Goal: Task Accomplishment & Management: Complete application form

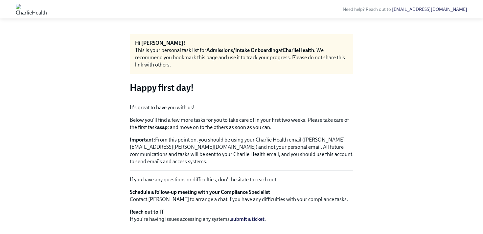
scroll to position [904, 0]
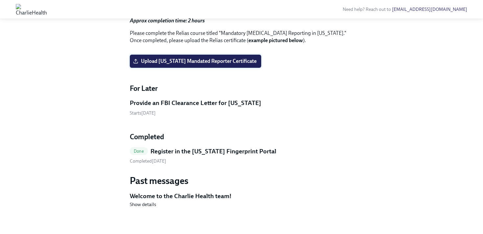
click at [204, 68] on label "Upload [US_STATE] Mandated Reporter Certificate" at bounding box center [195, 61] width 131 height 13
click at [0, 0] on input "Upload [US_STATE] Mandated Reporter Certificate" at bounding box center [0, 0] width 0 height 0
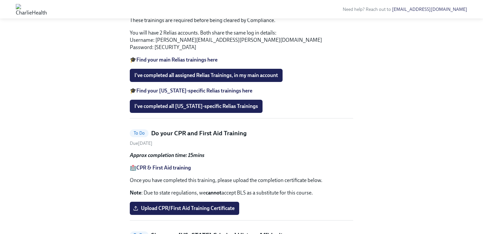
scroll to position [506, 0]
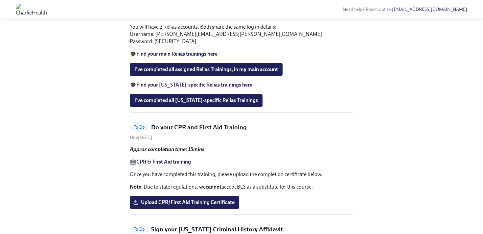
click at [230, 88] on strong "Find your [US_STATE]-specific Relias trainings here" at bounding box center [194, 85] width 116 height 6
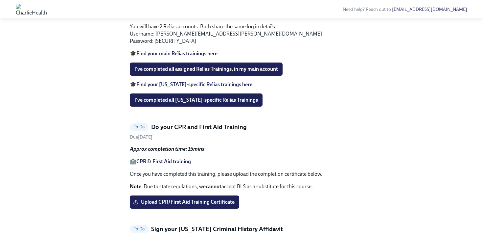
scroll to position [507, 0]
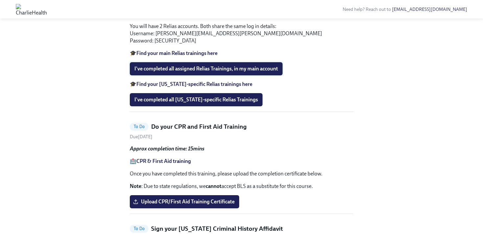
click at [222, 72] on span "I've completed all assigned Relias Trainings, in my main account" at bounding box center [206, 68] width 144 height 7
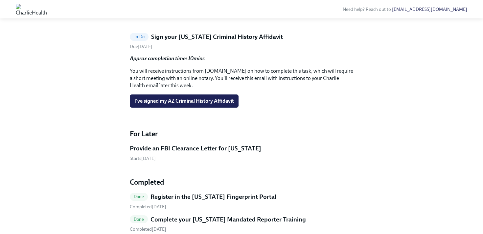
scroll to position [687, 0]
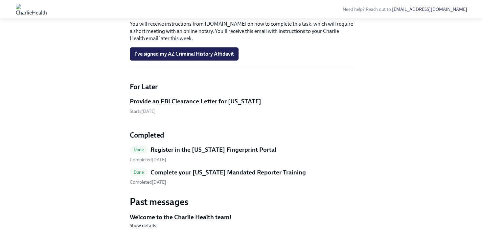
scroll to position [733, 0]
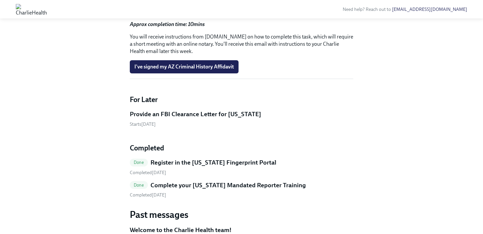
click at [0, 0] on input "Upload CPR/First Aid Training Certificate" at bounding box center [0, 0] width 0 height 0
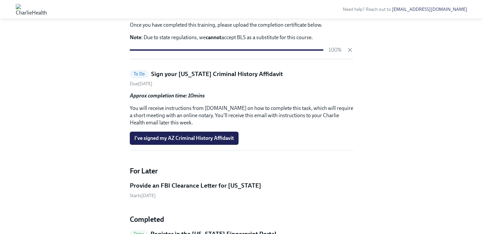
scroll to position [656, 0]
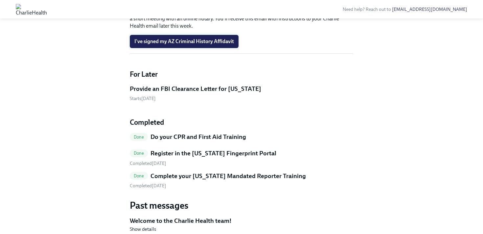
click at [177, 45] on span "I've signed my AZ Criminal History Affidavit" at bounding box center [184, 41] width 100 height 7
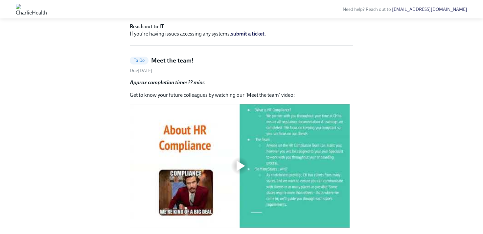
scroll to position [255, 0]
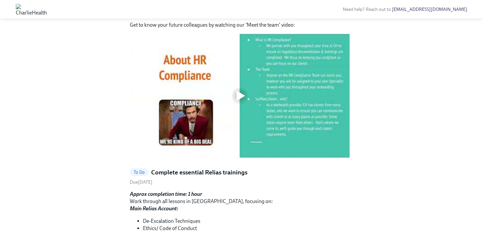
click at [232, 156] on div at bounding box center [240, 96] width 220 height 124
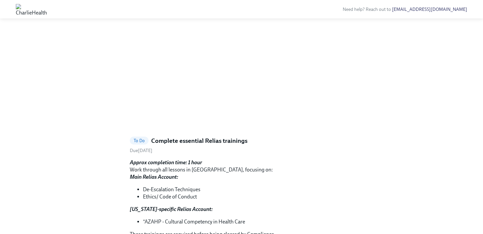
scroll to position [285, 0]
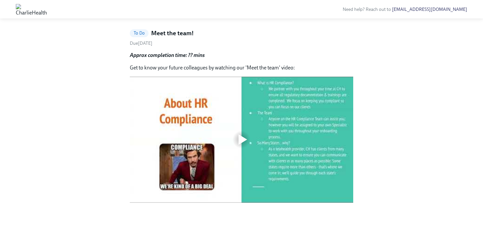
click at [224, 159] on div at bounding box center [241, 140] width 223 height 126
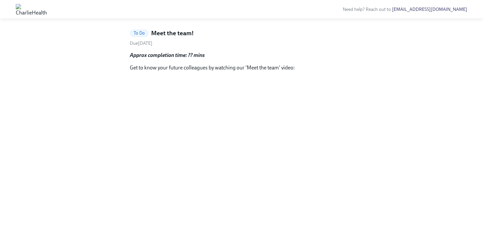
scroll to position [0, 0]
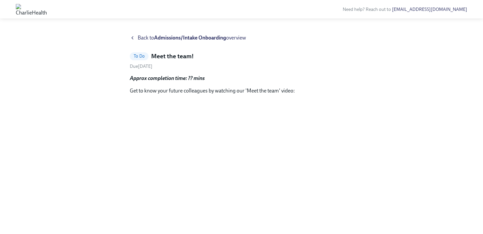
click at [149, 40] on span "Back to Admissions/Intake Onboarding overview" at bounding box center [192, 37] width 108 height 7
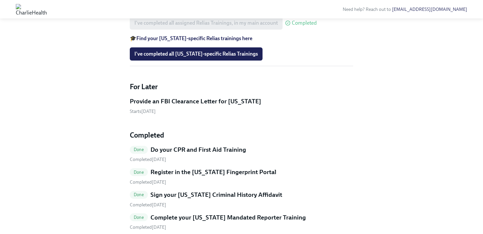
scroll to position [560, 0]
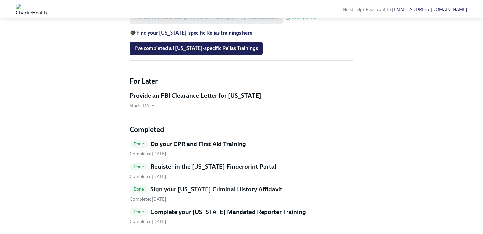
click at [180, 36] on strong "Find your [US_STATE]-specific Relias trainings here" at bounding box center [194, 33] width 116 height 6
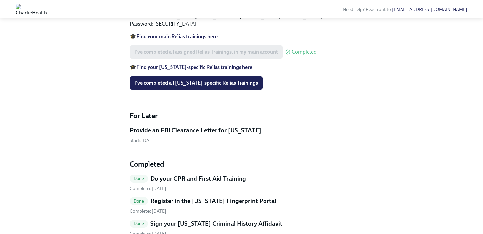
scroll to position [549, 0]
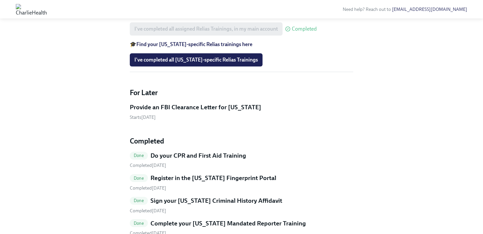
click at [209, 47] on strong "Find your [US_STATE]-specific Relias trainings here" at bounding box center [194, 44] width 116 height 6
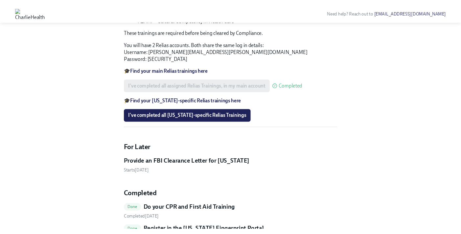
scroll to position [491, 0]
